Goal: Information Seeking & Learning: Learn about a topic

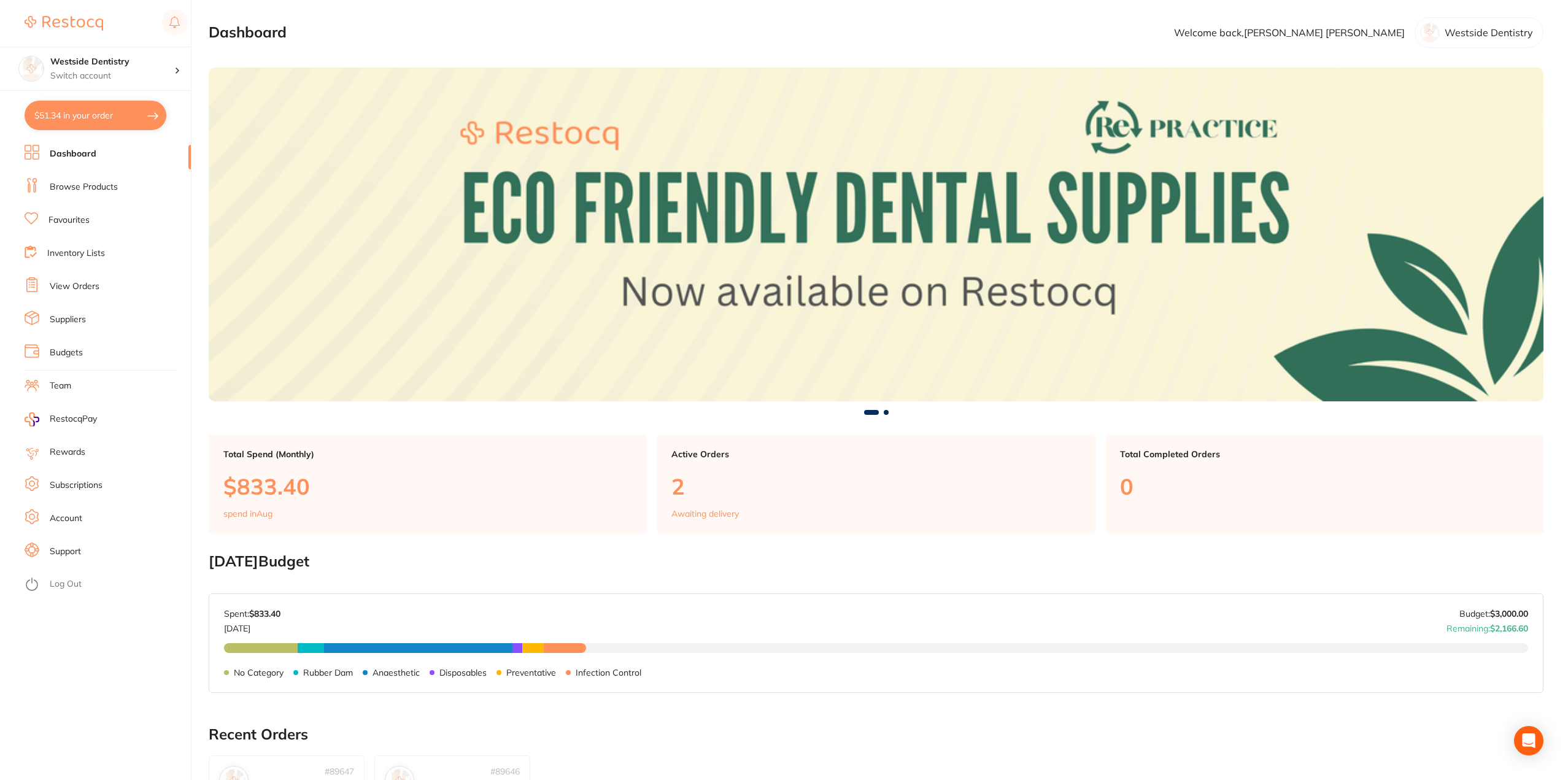
click at [106, 185] on link "Browse Products" at bounding box center [84, 187] width 68 height 12
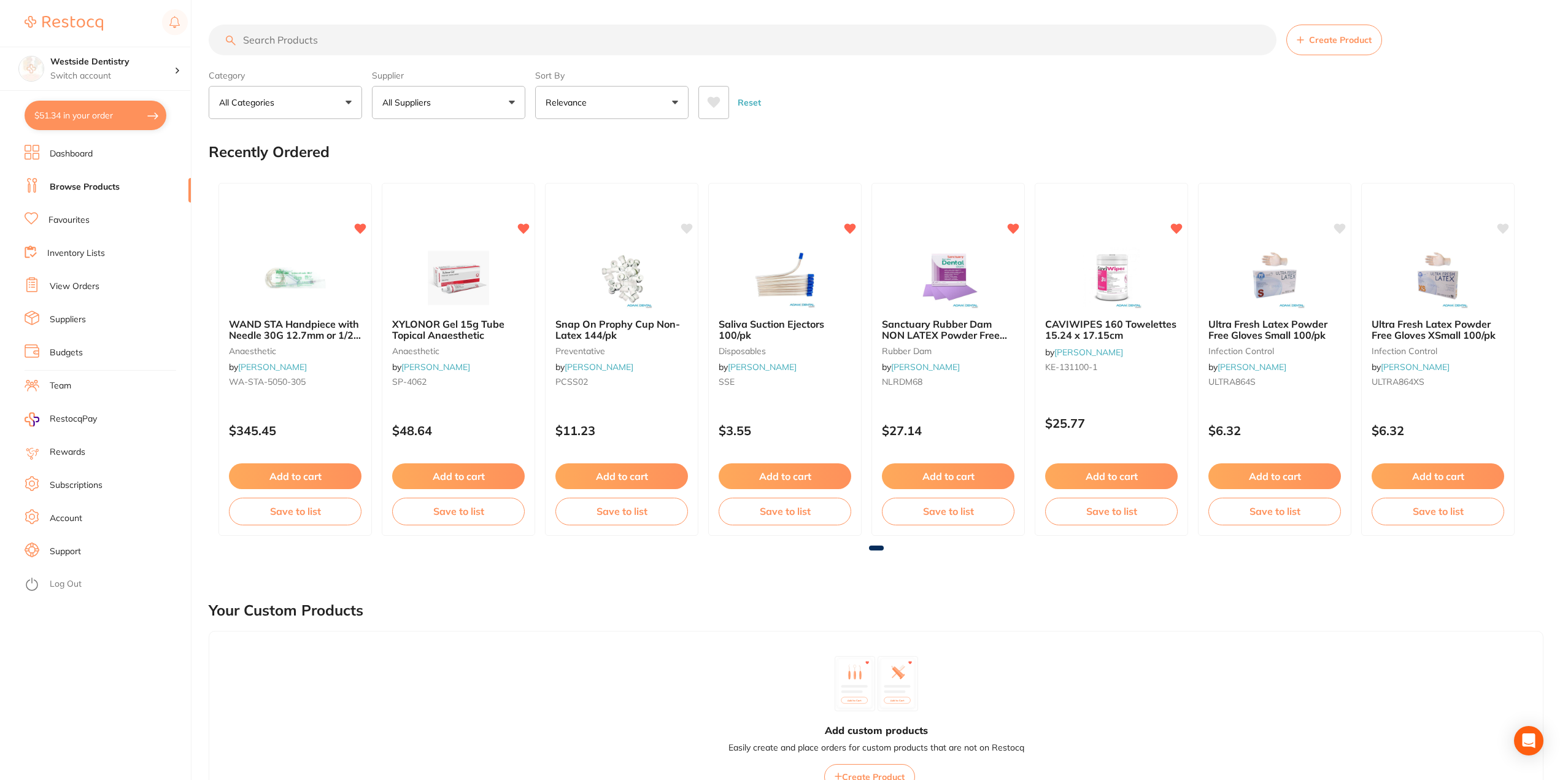
click at [304, 39] on input "search" at bounding box center [742, 40] width 1068 height 30
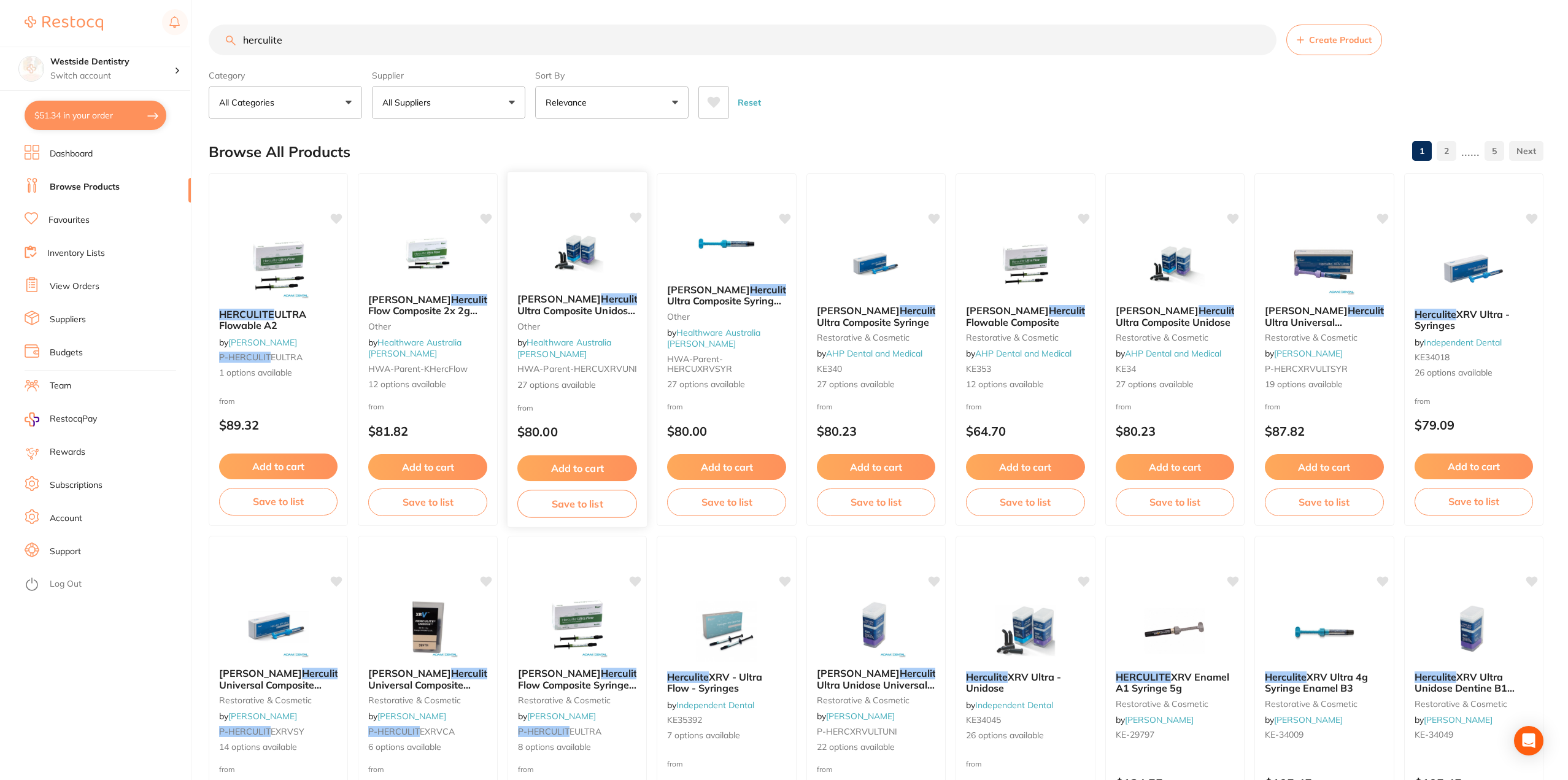
type input "herculite"
click at [556, 412] on div "from $80.00" at bounding box center [578, 423] width 140 height 44
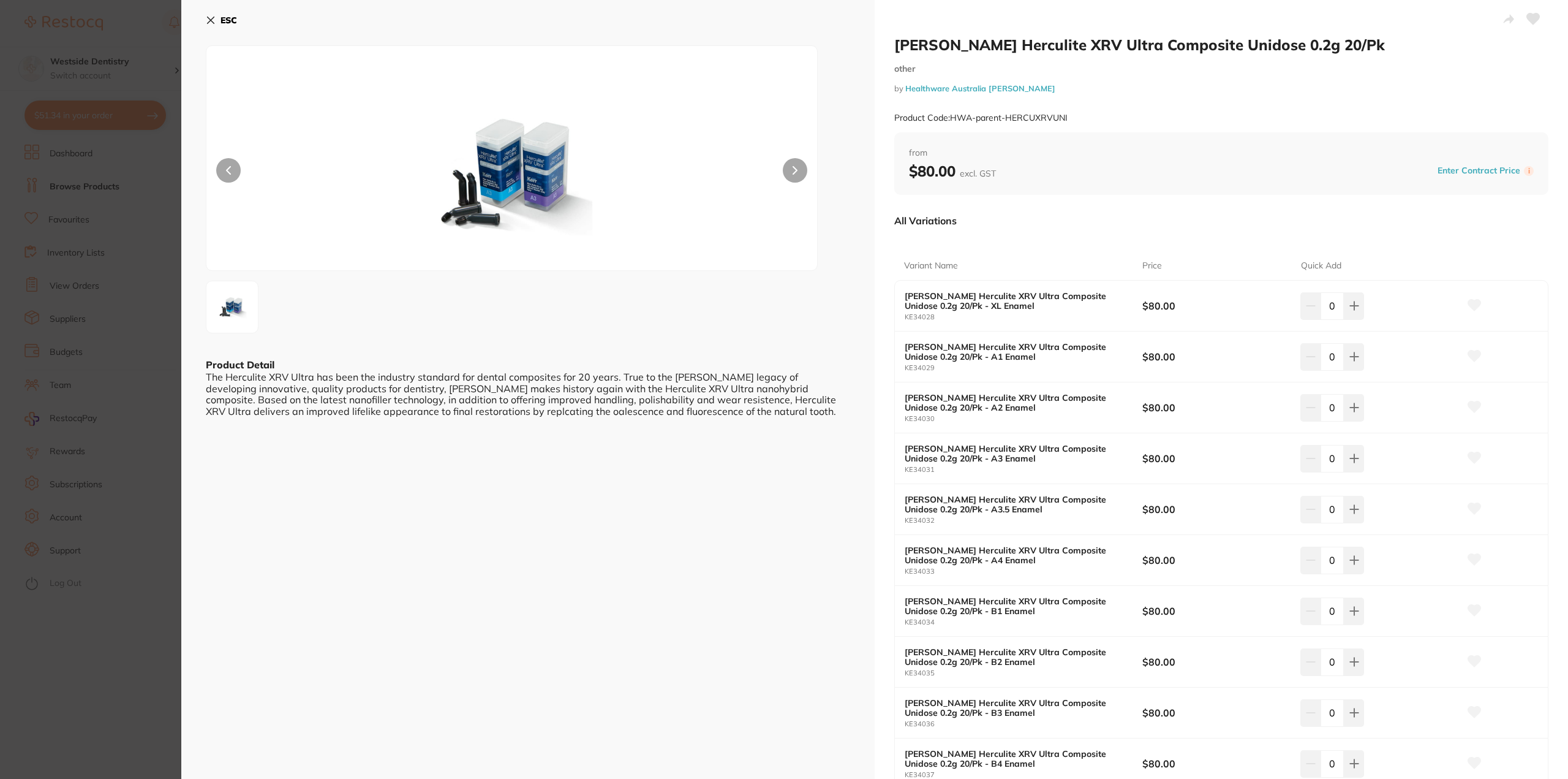
click at [213, 24] on icon at bounding box center [210, 20] width 10 height 10
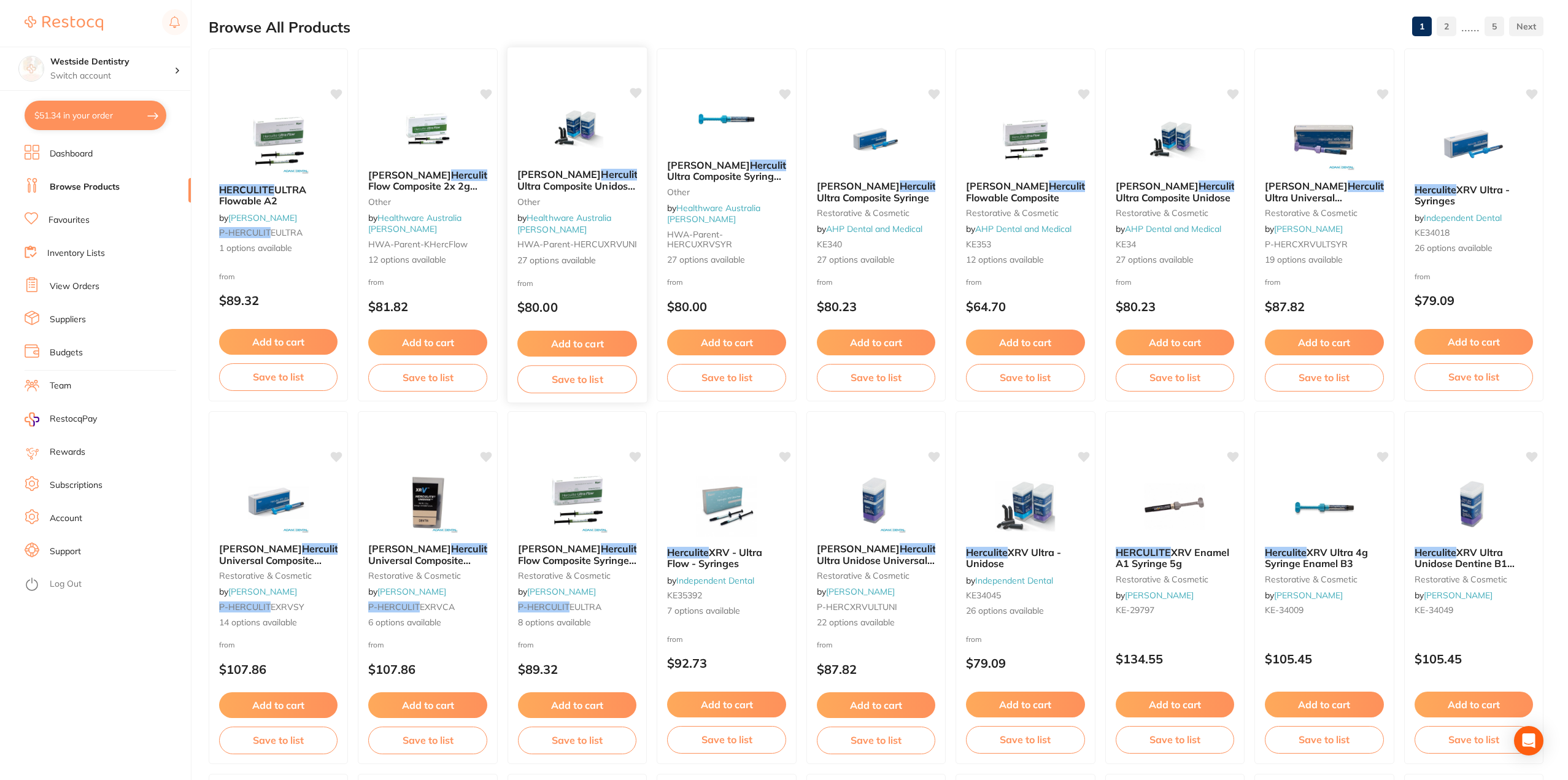
scroll to position [130, 0]
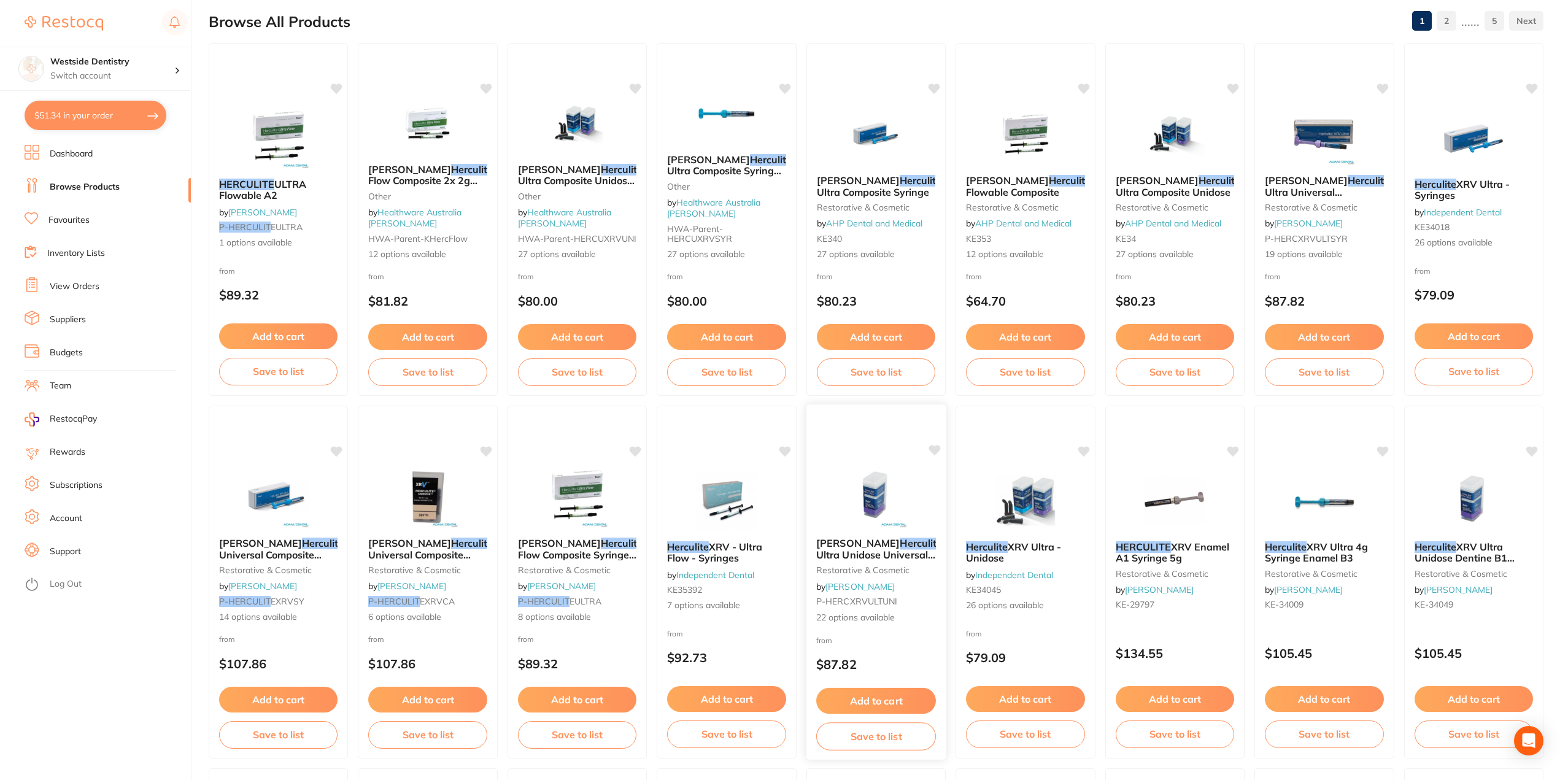
click at [861, 595] on div "[PERSON_NAME] Herculite XRV Ultra Unidose Universal Composite restorative & cos…" at bounding box center [877, 581] width 140 height 106
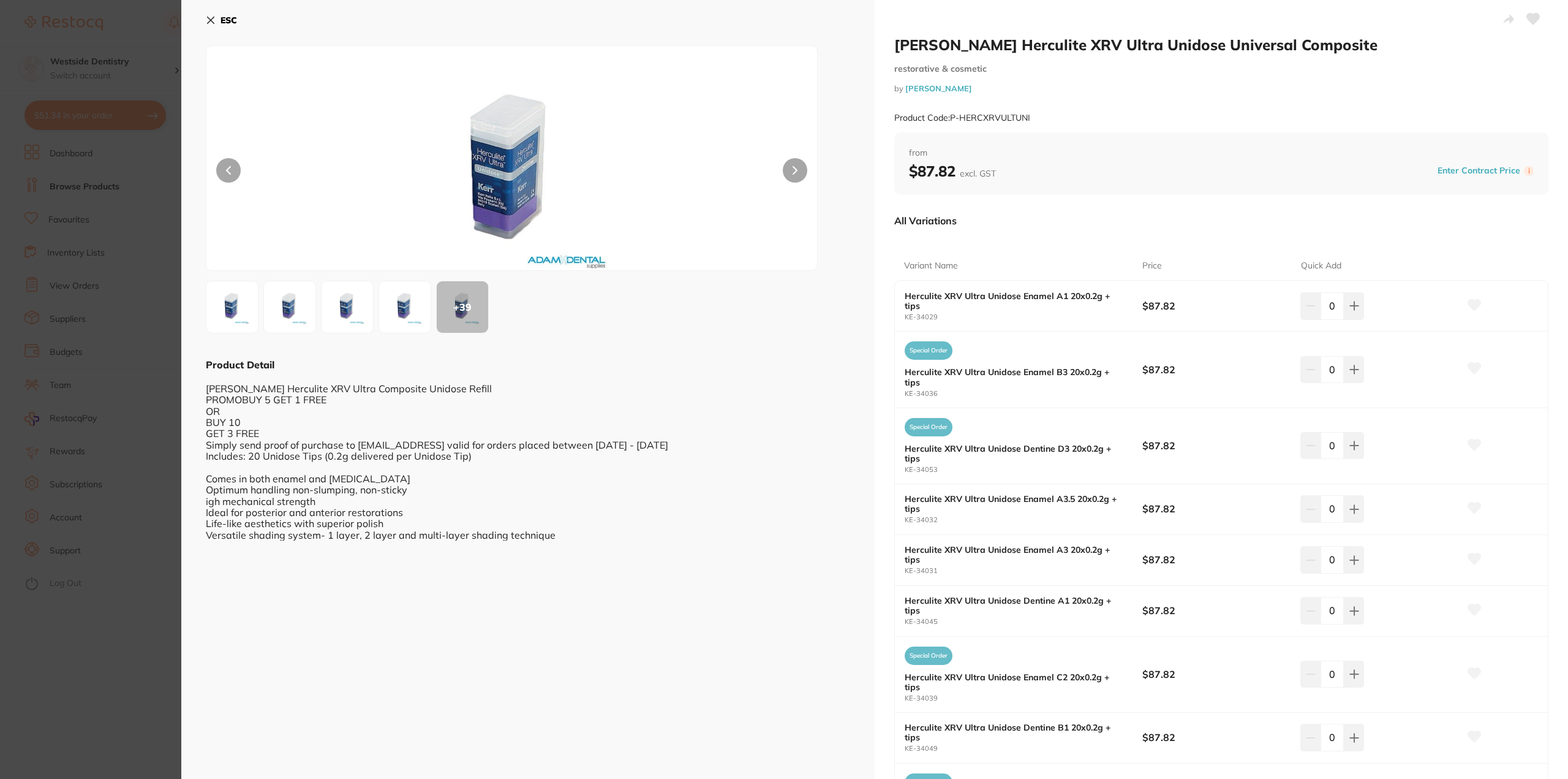
click at [208, 22] on icon at bounding box center [211, 20] width 7 height 7
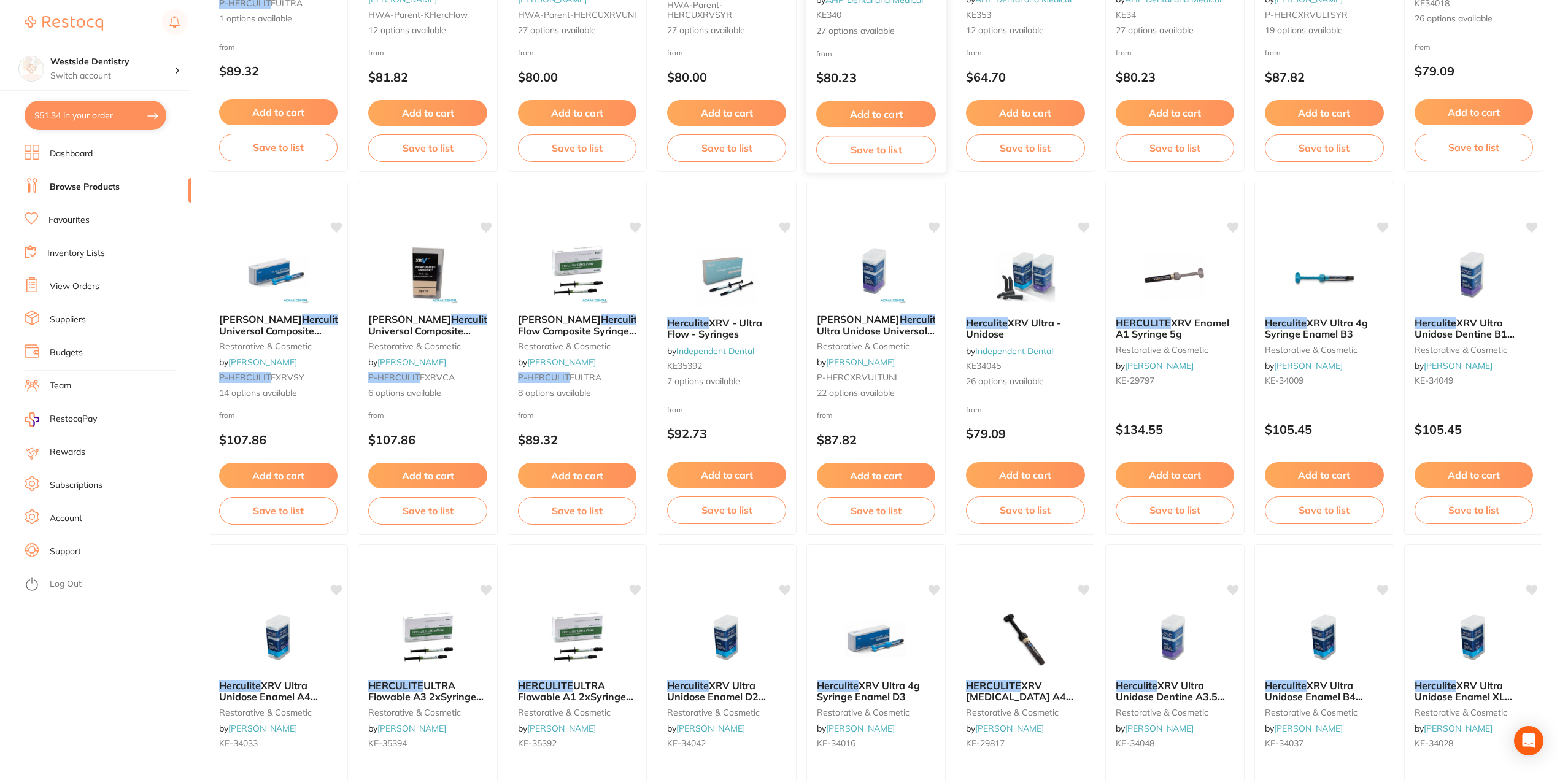
scroll to position [376, 0]
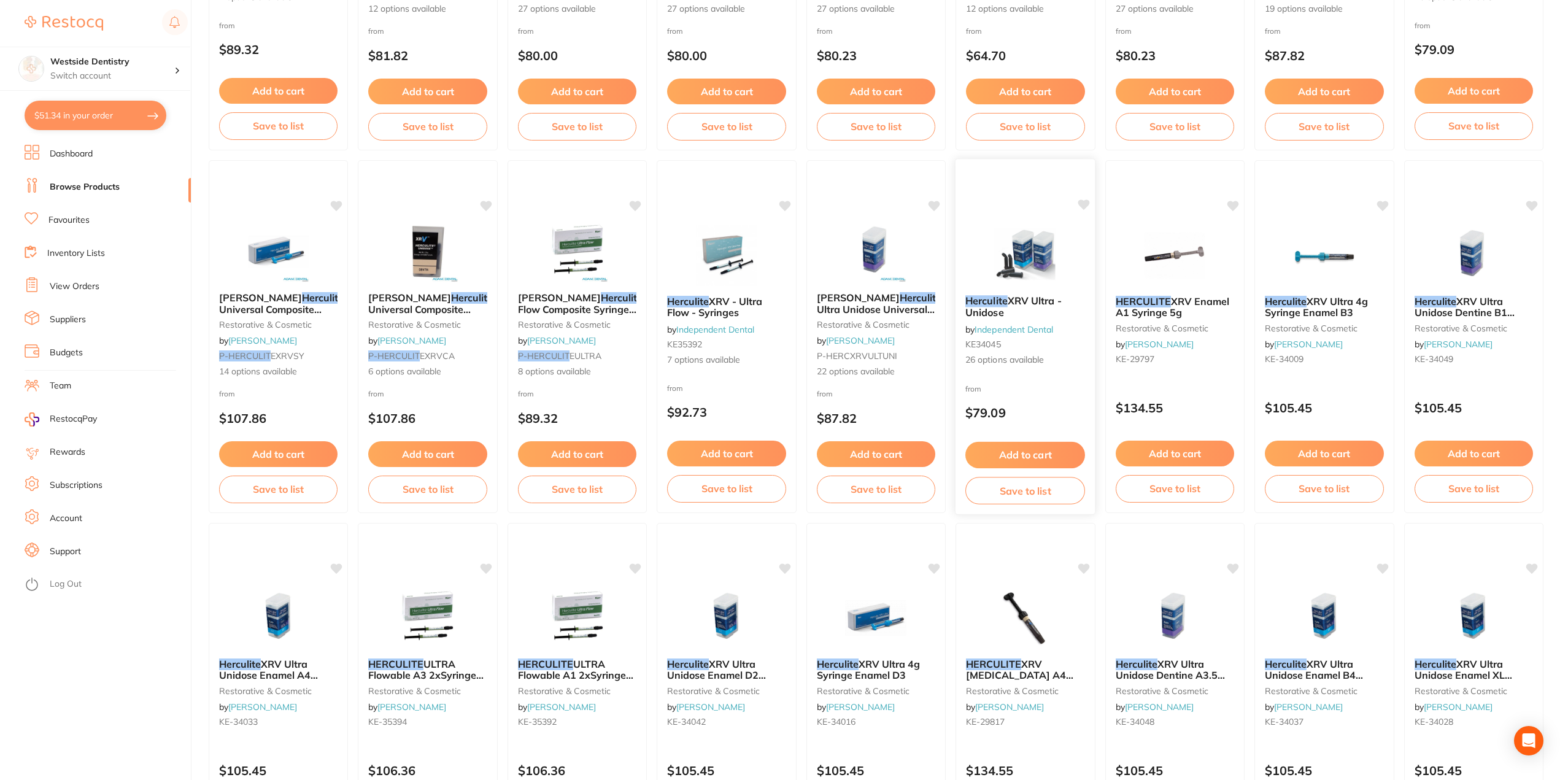
click at [1005, 371] on div "Herculite XRV Ultra - Unidose by Independent Dental KE34045 26 options available" at bounding box center [1026, 330] width 140 height 90
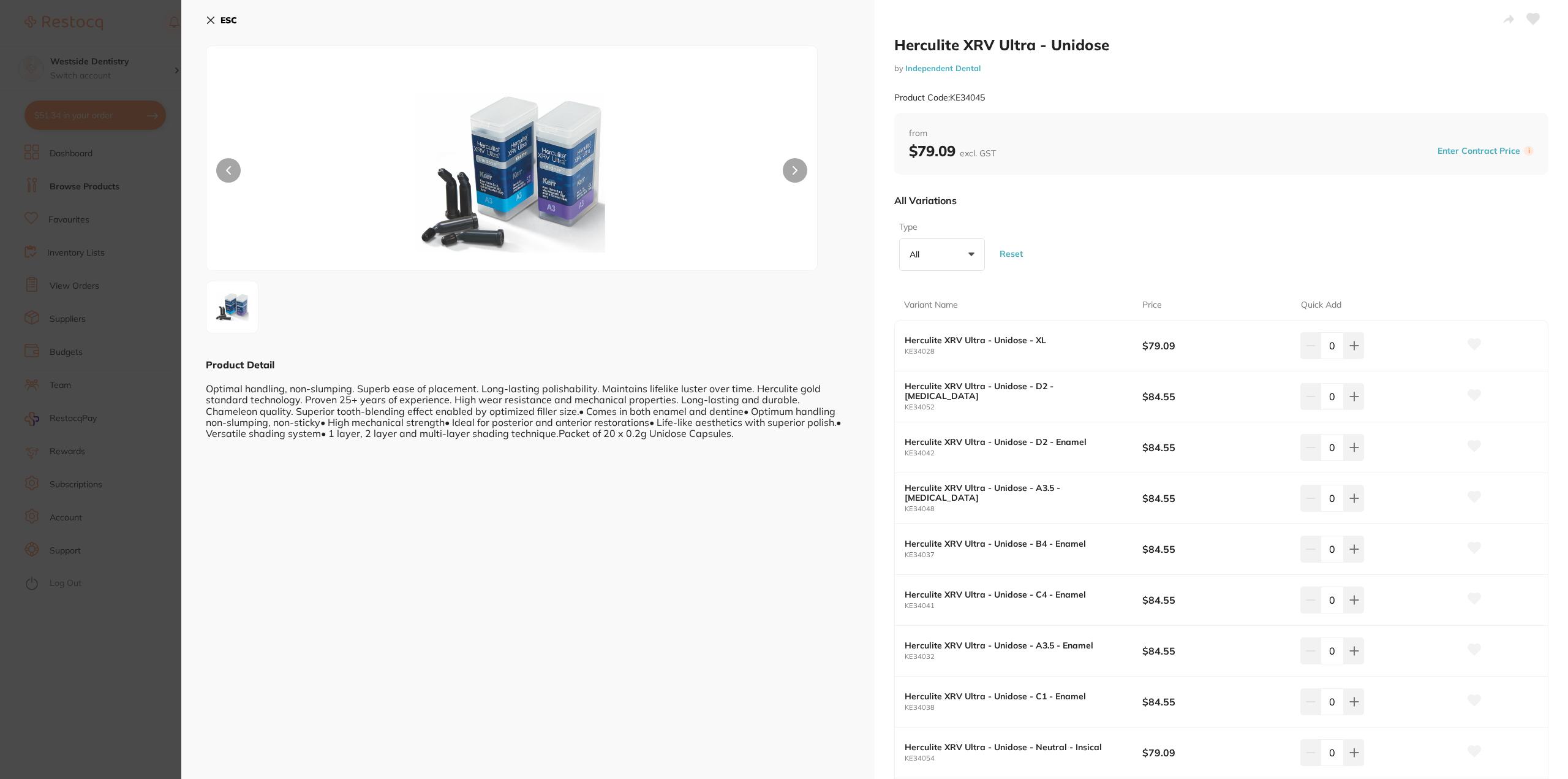
click at [208, 18] on icon at bounding box center [210, 20] width 10 height 10
